Goal: Information Seeking & Learning: Find specific fact

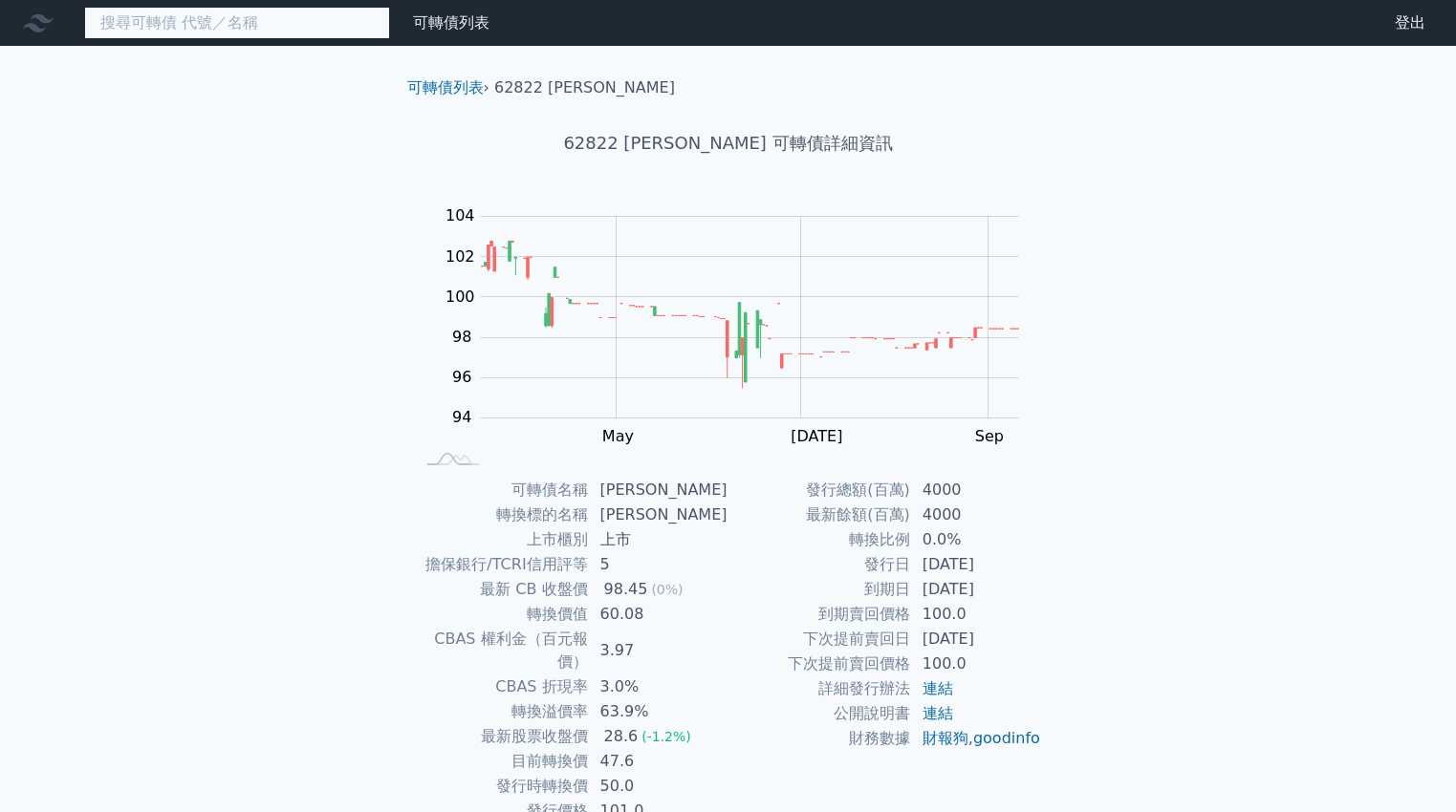
click at [239, 21] on input at bounding box center [237, 23] width 306 height 33
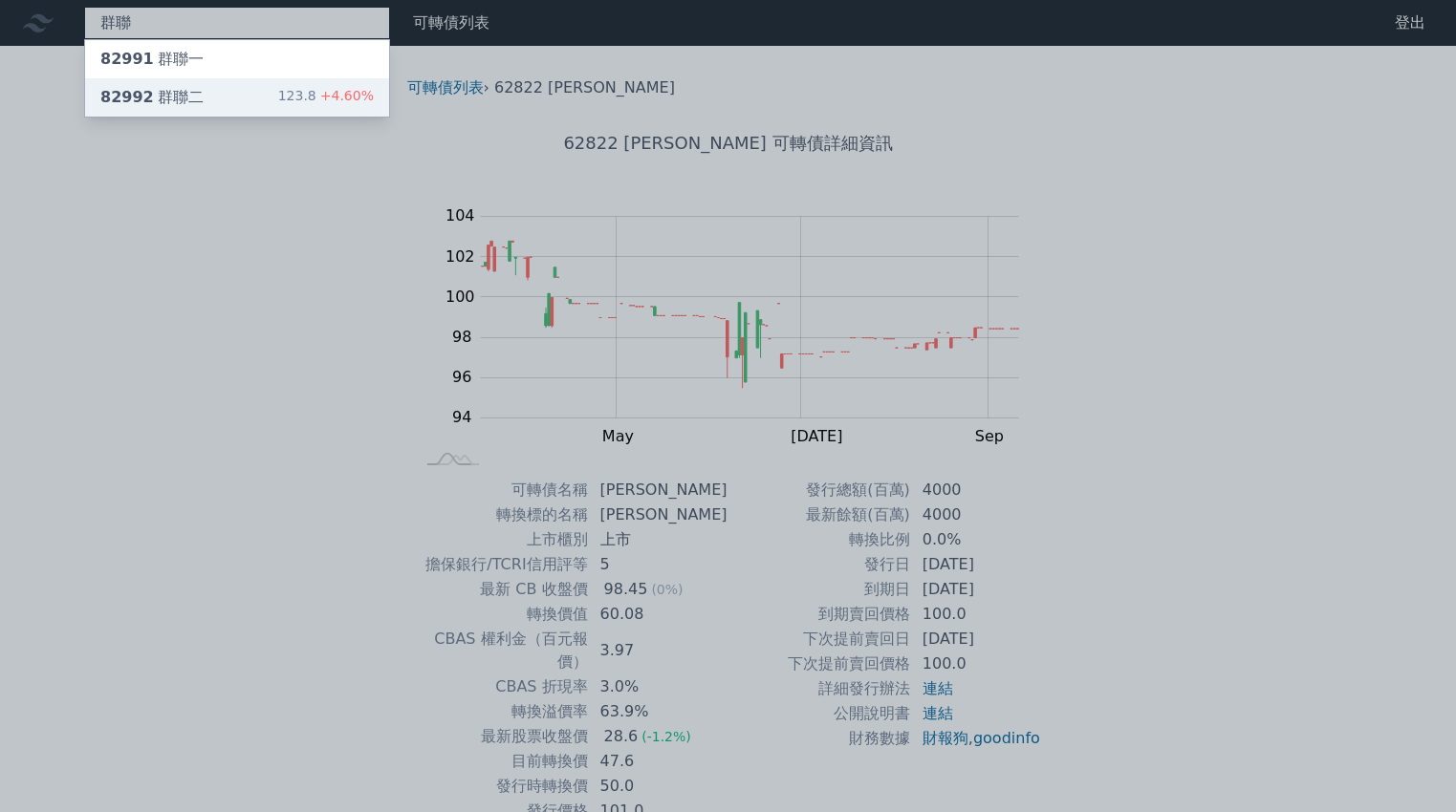
type input "群聯"
click at [247, 95] on div "82992 群聯二 123.8 +4.60%" at bounding box center [237, 98] width 304 height 38
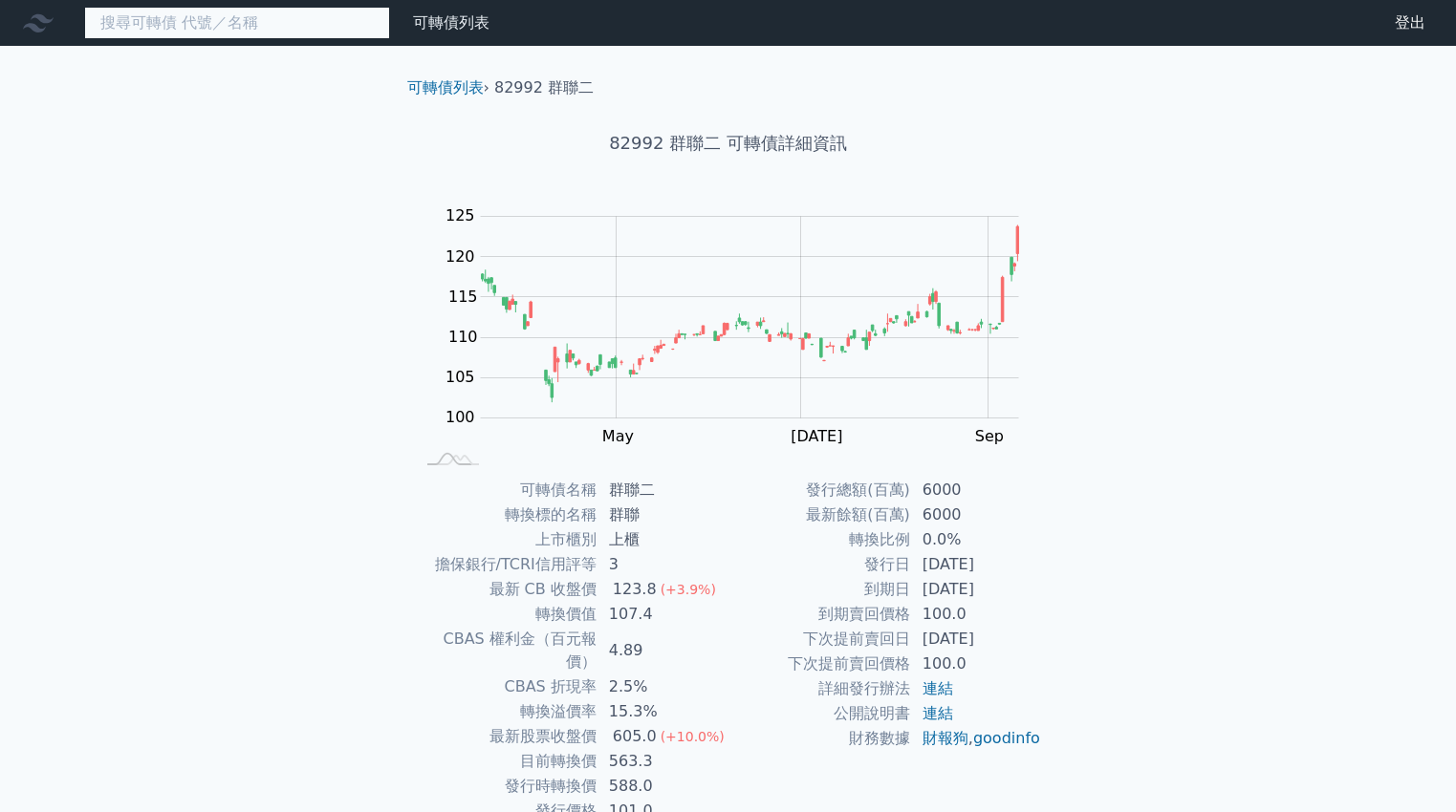
click at [288, 27] on input at bounding box center [237, 23] width 306 height 33
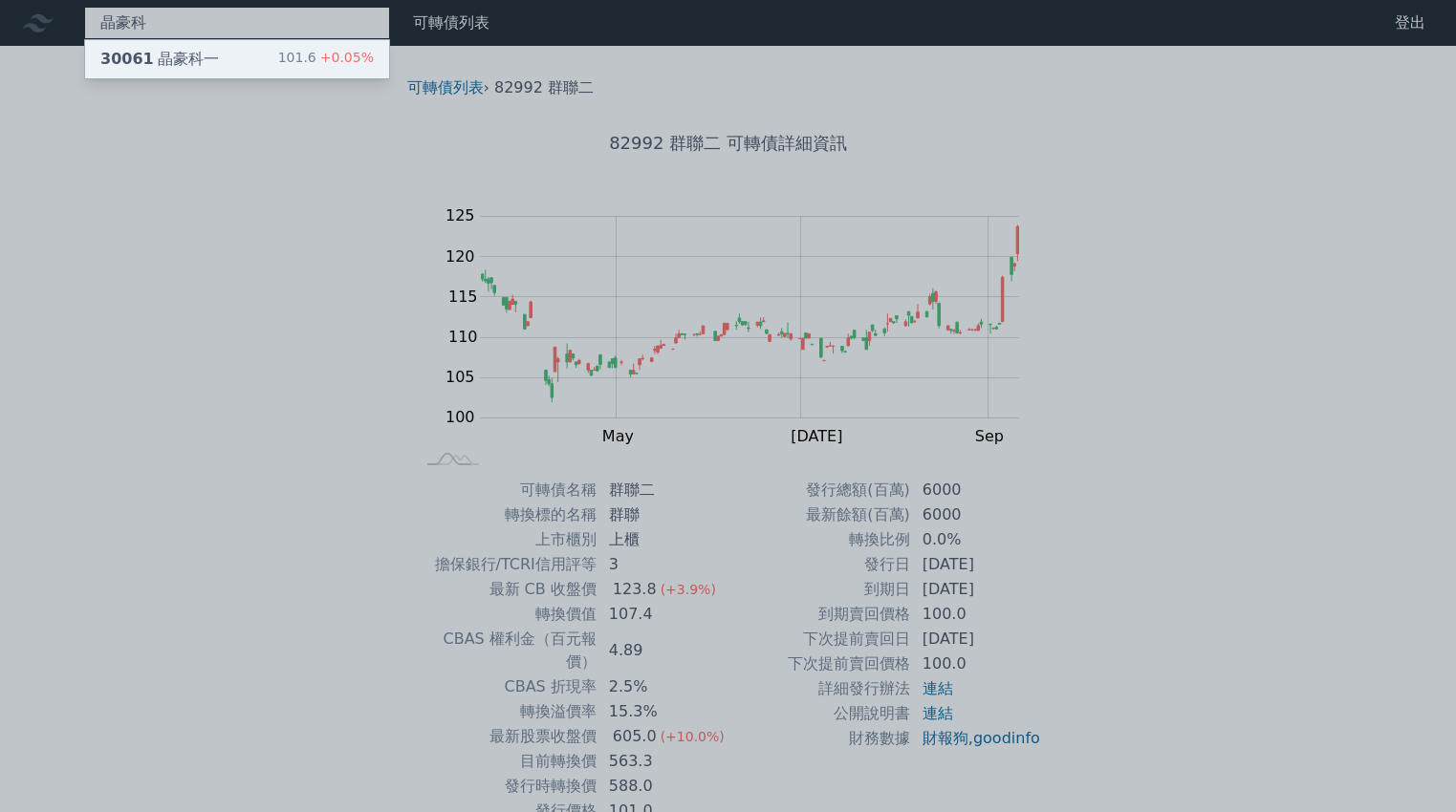
type input "晶豪科"
click at [257, 58] on div "30061 晶豪科一 101.6 +0.05%" at bounding box center [237, 59] width 304 height 38
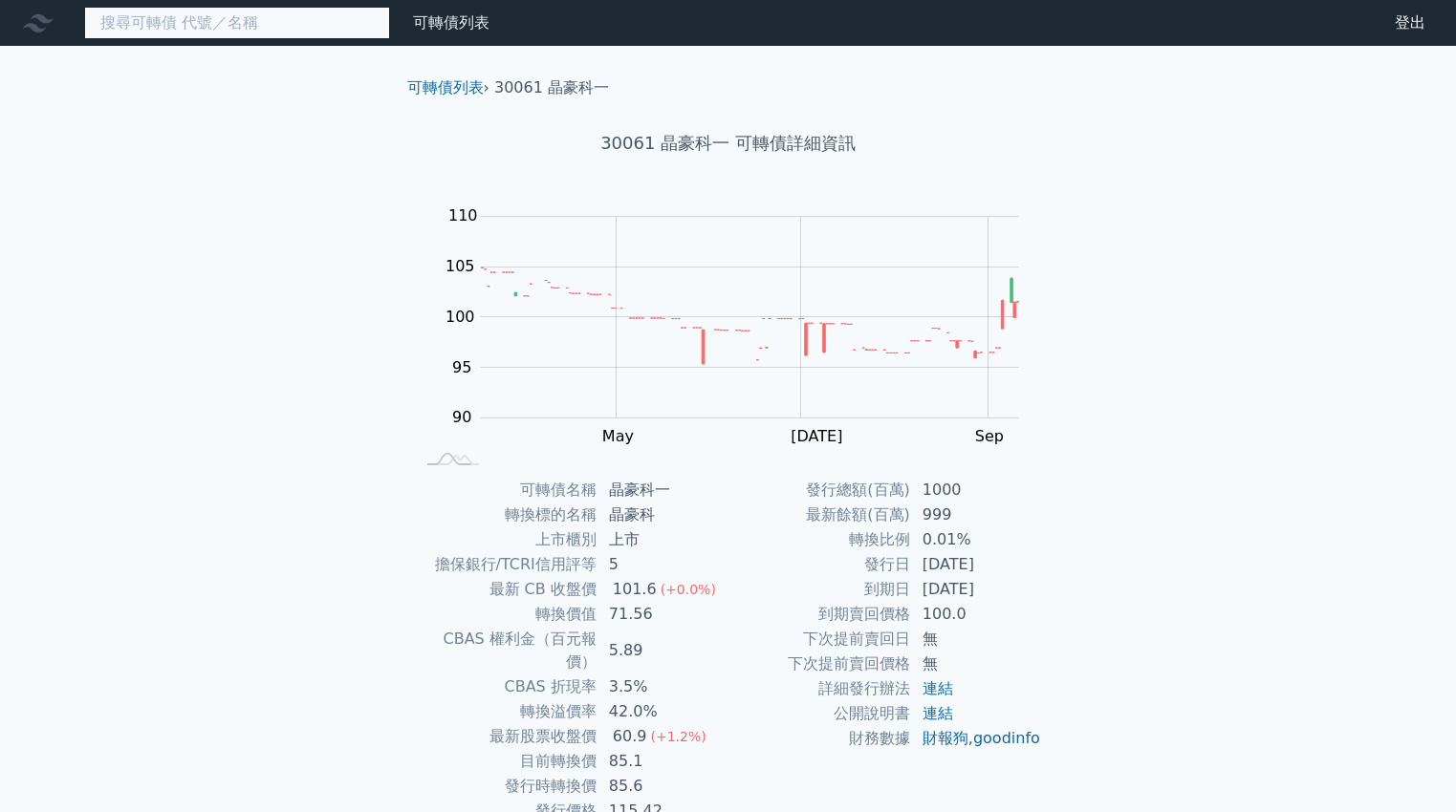
click at [275, 17] on input at bounding box center [237, 23] width 306 height 33
click at [272, 21] on input at bounding box center [237, 23] width 306 height 33
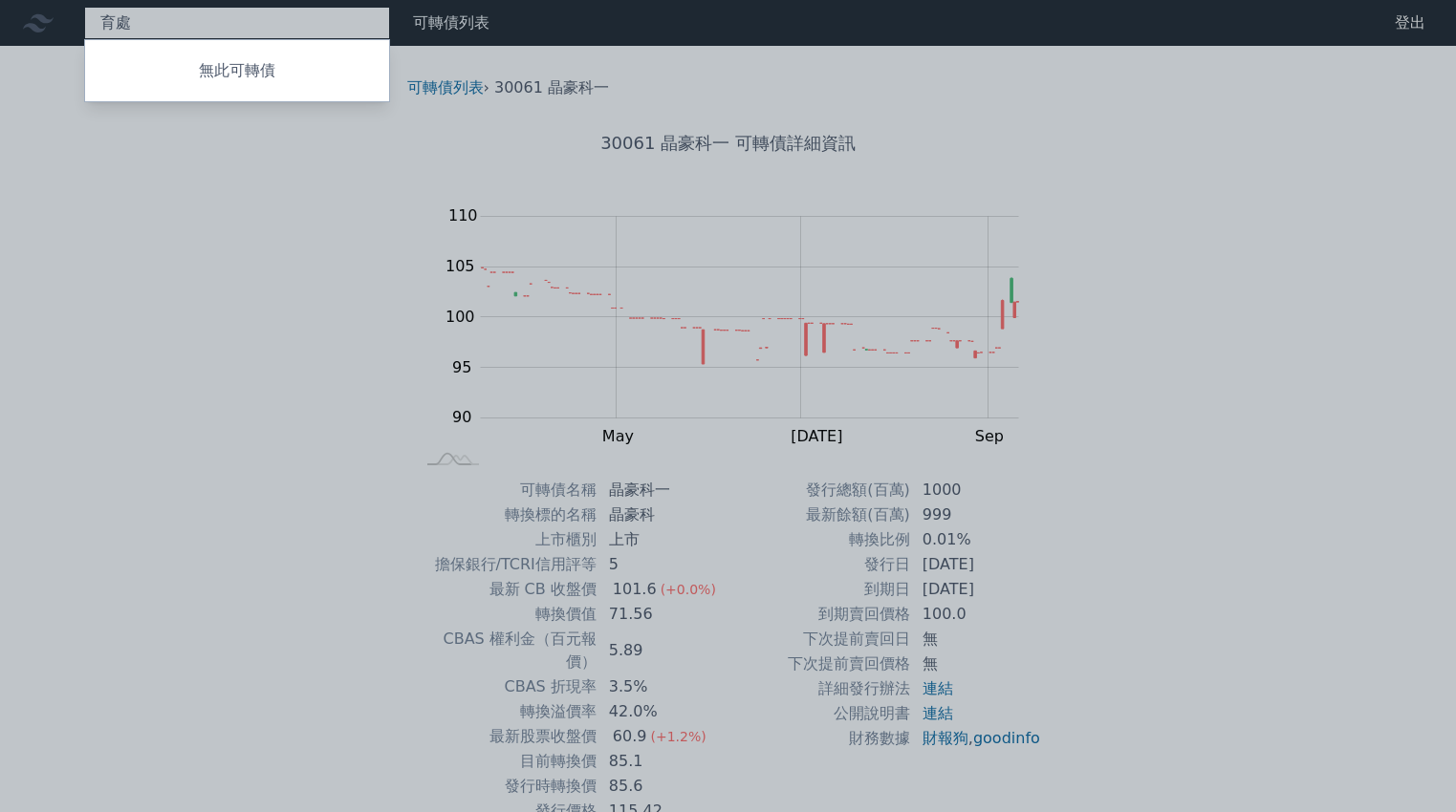
type input "育"
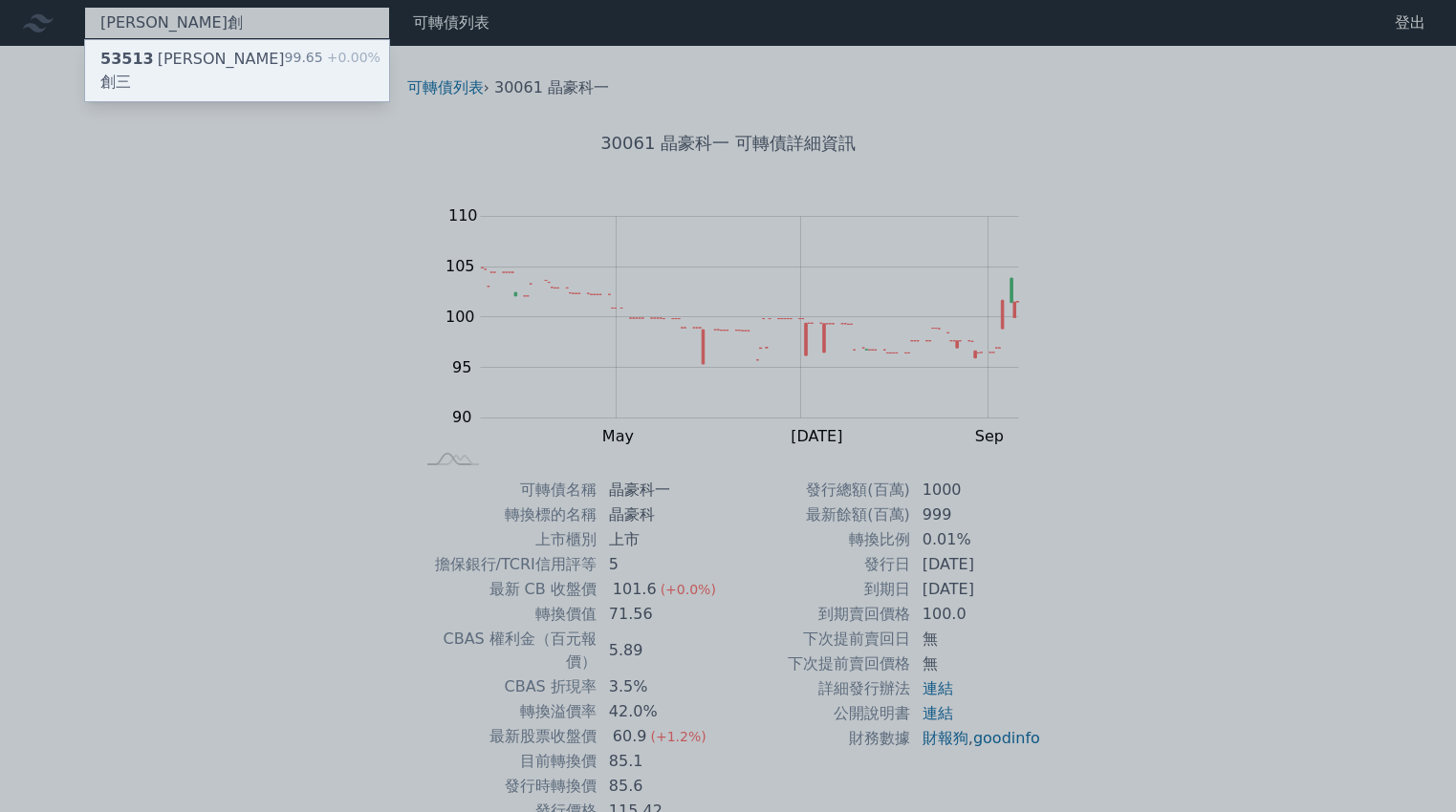
type input "[PERSON_NAME]創"
click at [239, 56] on div "53513 [PERSON_NAME]創三 99.65 +0.00%" at bounding box center [237, 70] width 304 height 61
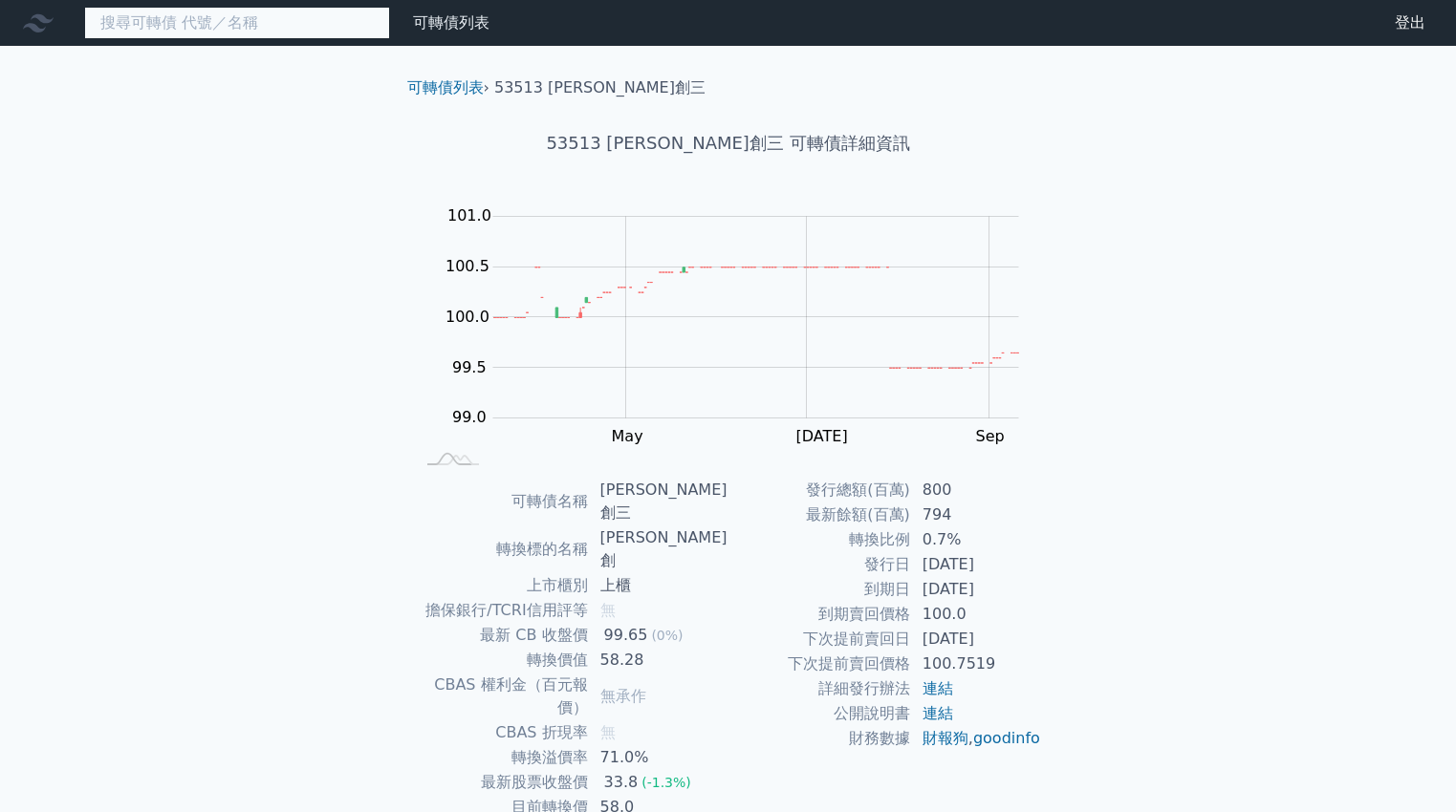
click at [307, 34] on input at bounding box center [237, 23] width 306 height 33
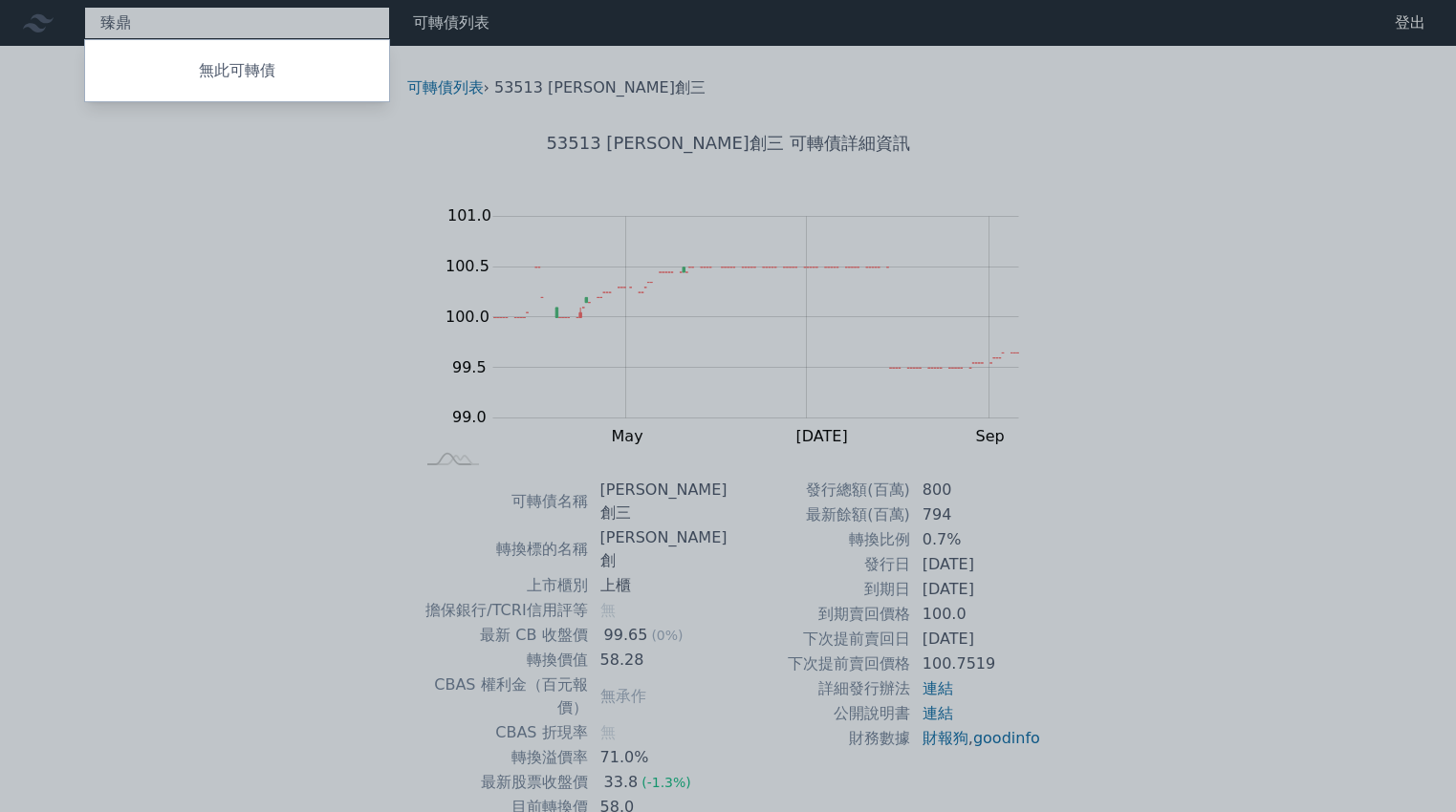
type input "臻"
type input "宜"
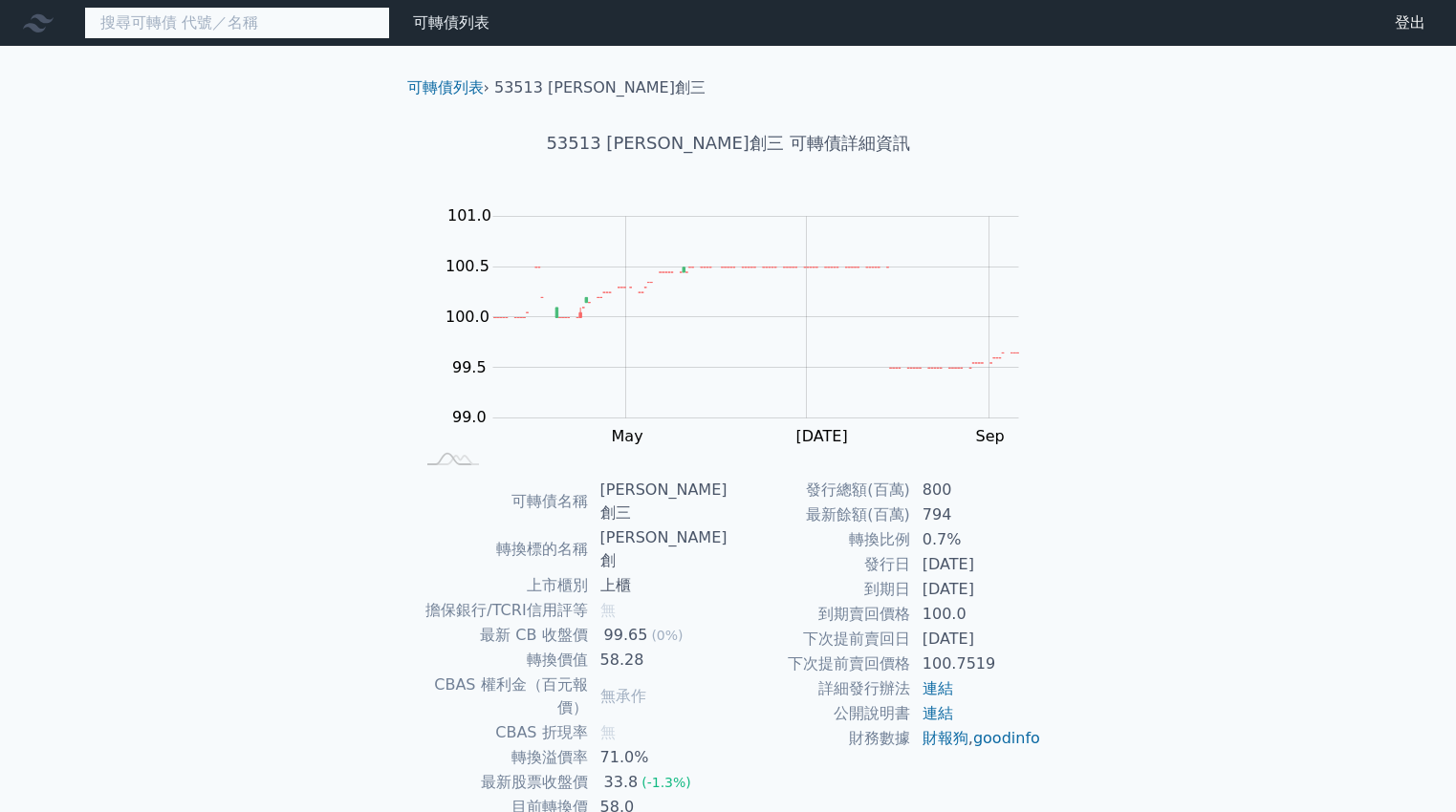
click at [338, 34] on input at bounding box center [237, 23] width 306 height 33
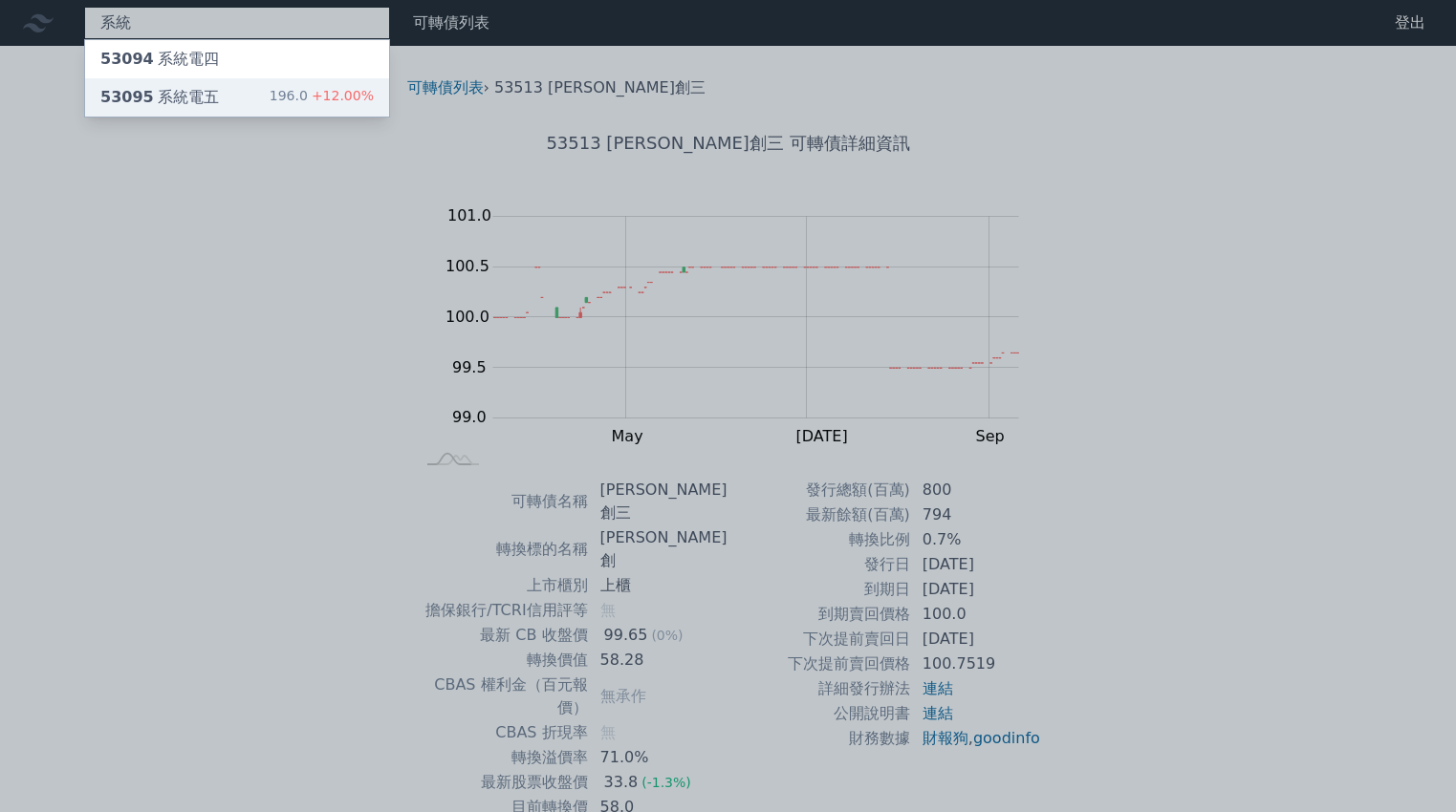
type input "系統"
click at [242, 97] on div "53095 系統電五 196.0 +12.00%" at bounding box center [237, 98] width 304 height 38
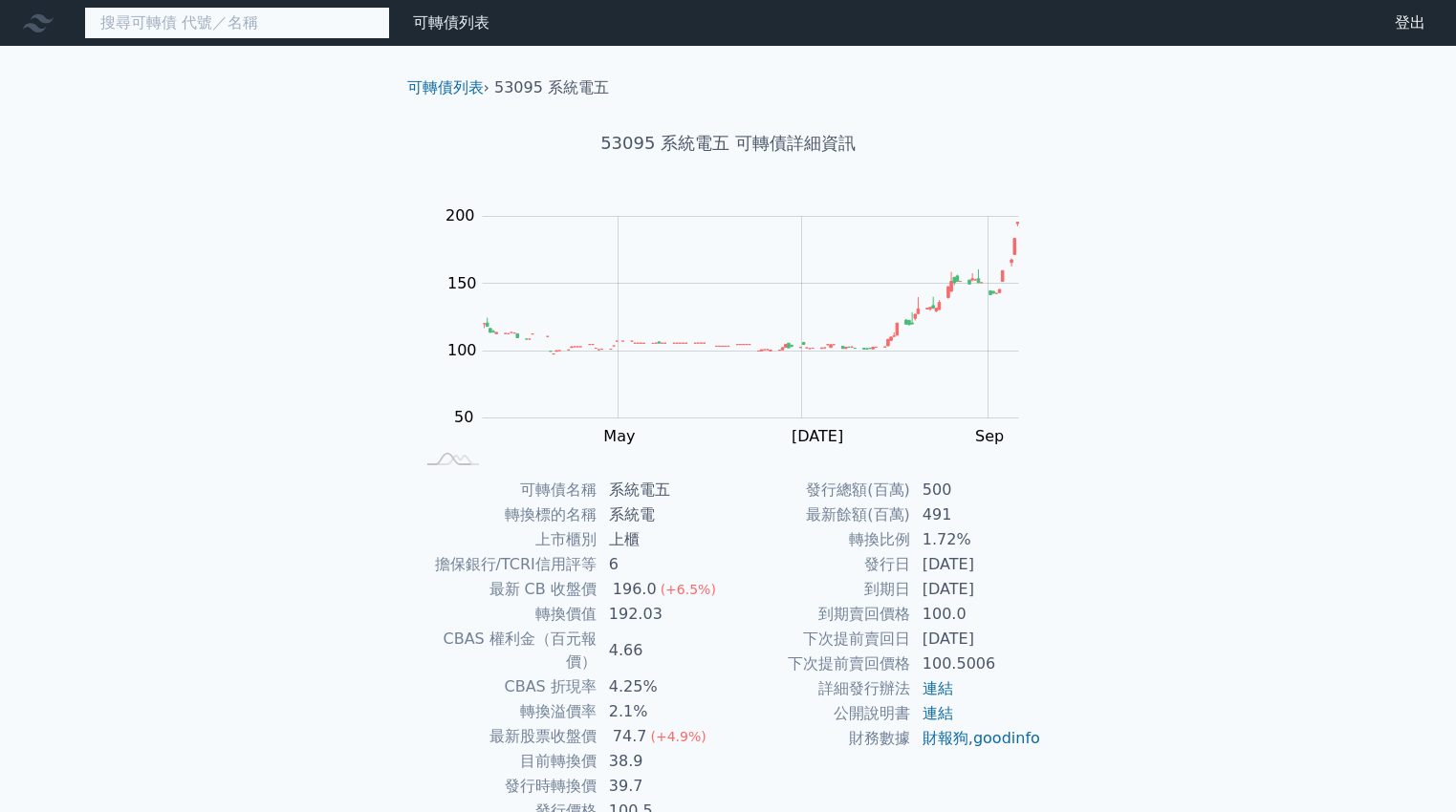
click at [237, 8] on input at bounding box center [237, 23] width 306 height 33
type input "群"
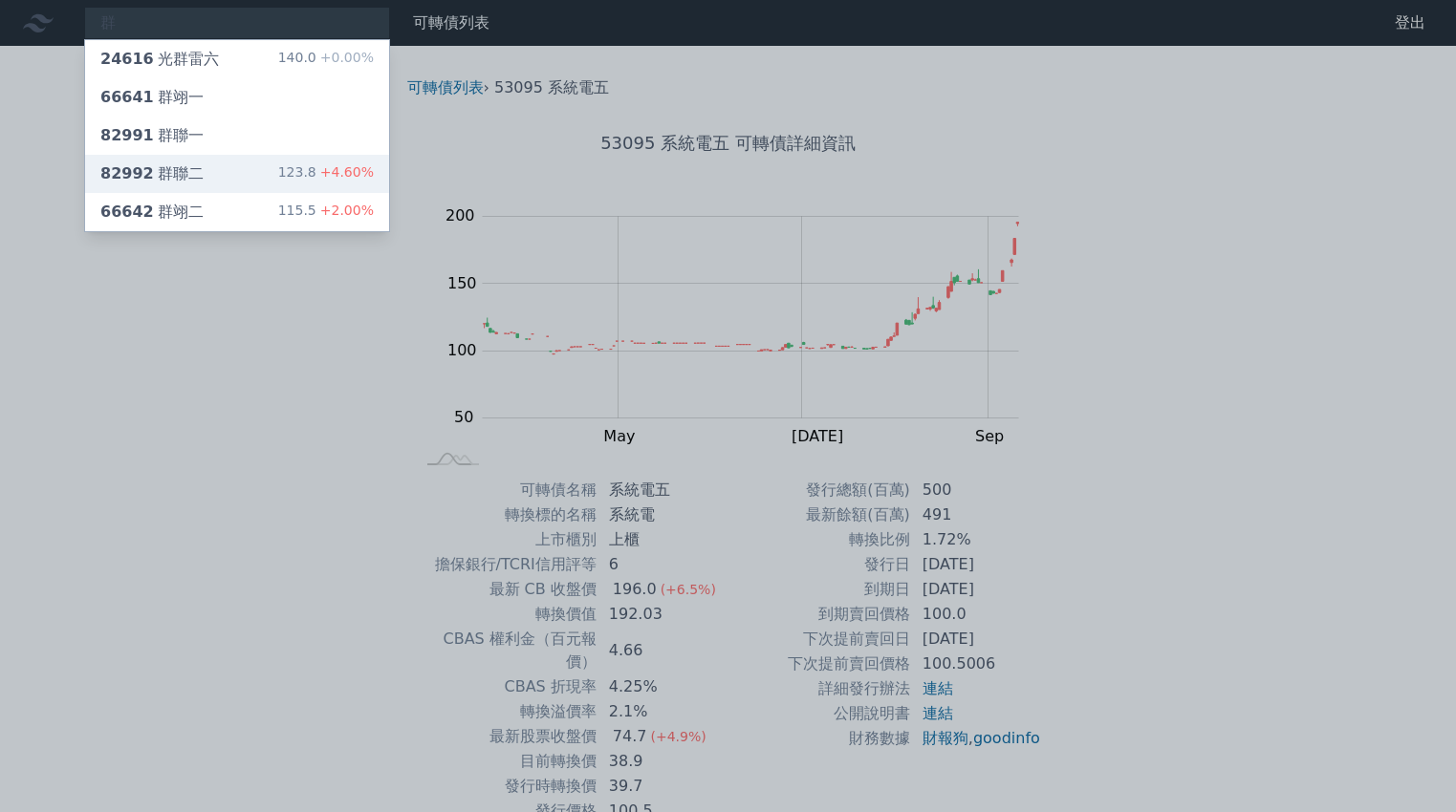
click at [240, 171] on div "82992 群聯二 123.8 +4.60%" at bounding box center [237, 174] width 304 height 38
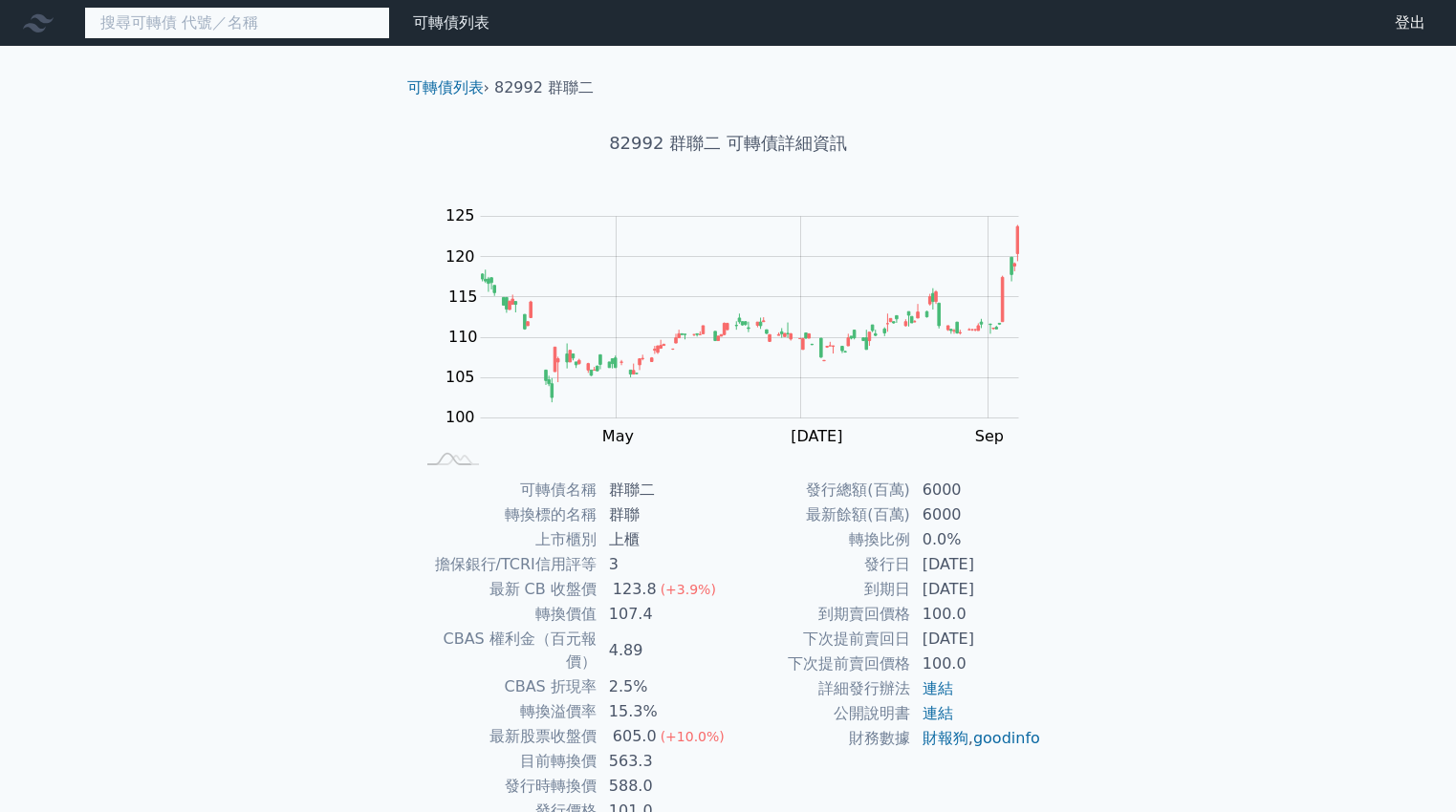
click at [242, 26] on input at bounding box center [237, 23] width 306 height 33
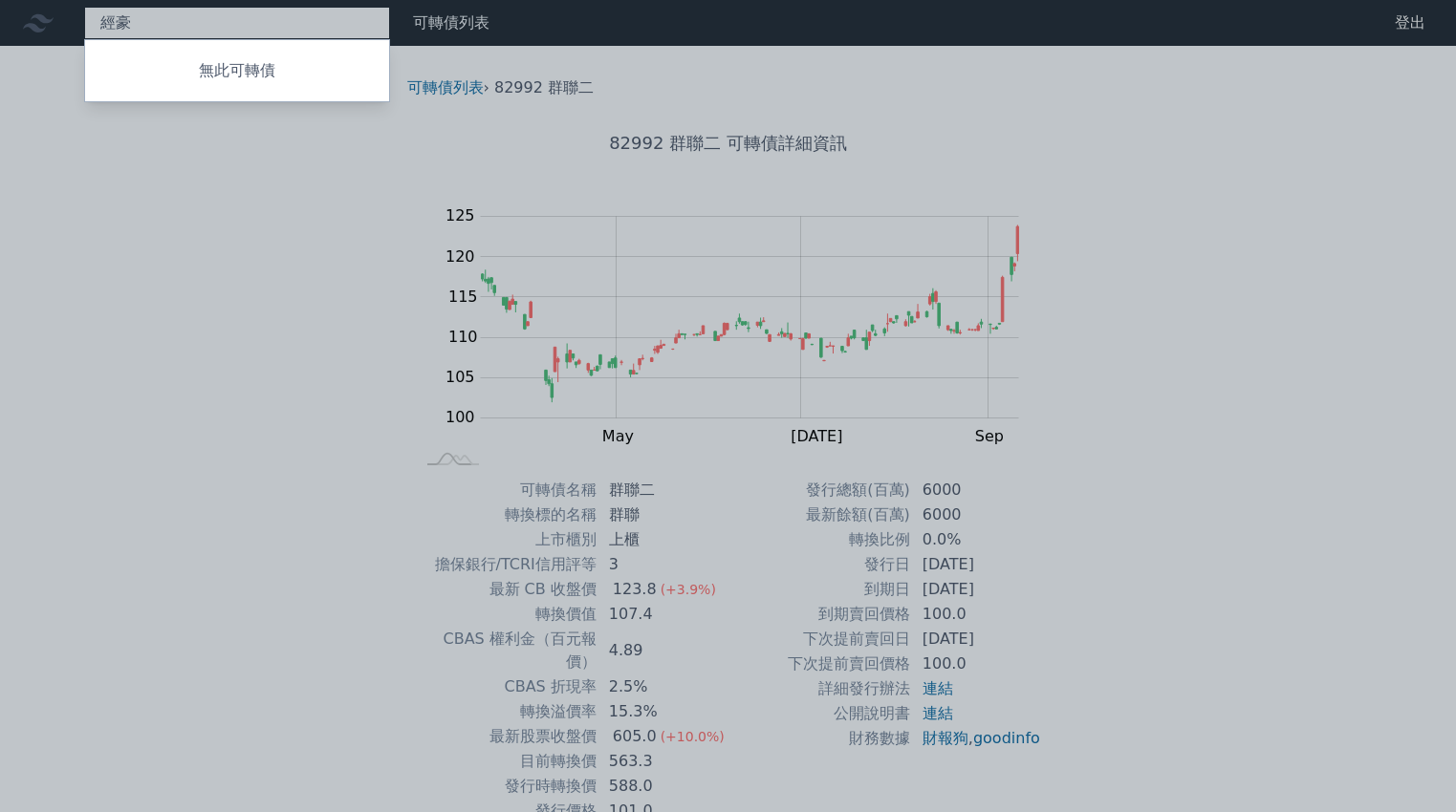
type input "經"
type input "晶豪科"
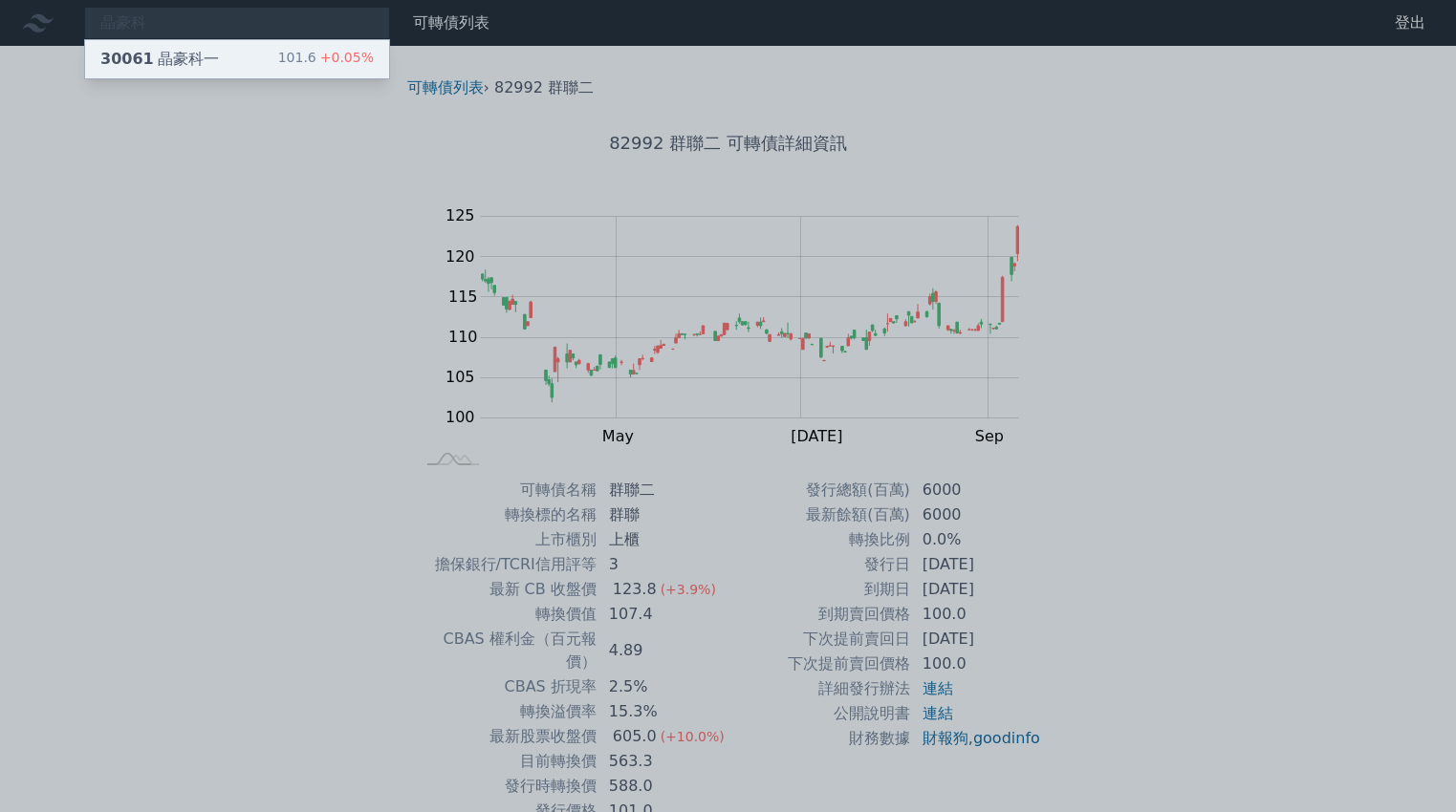
click at [229, 57] on div "30061 晶豪科一 101.6 +0.05%" at bounding box center [237, 59] width 304 height 38
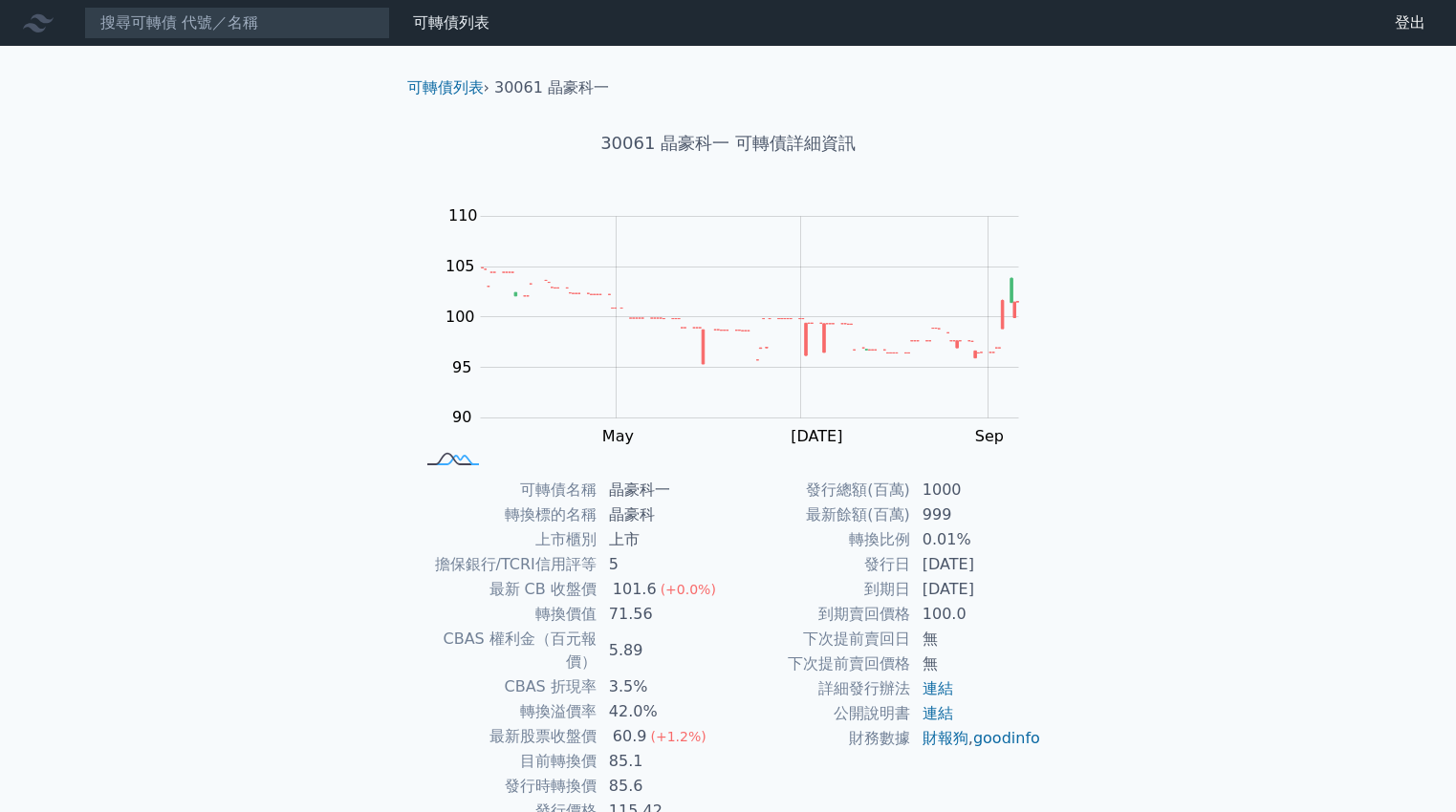
scroll to position [73, 0]
